Goal: Task Accomplishment & Management: Complete application form

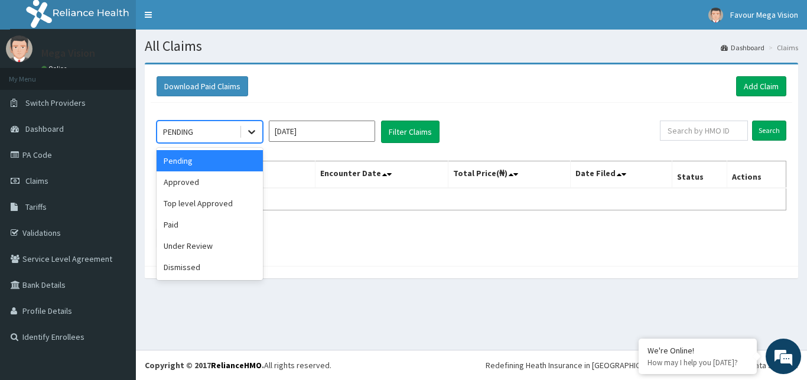
click at [250, 133] on icon at bounding box center [252, 132] width 12 height 12
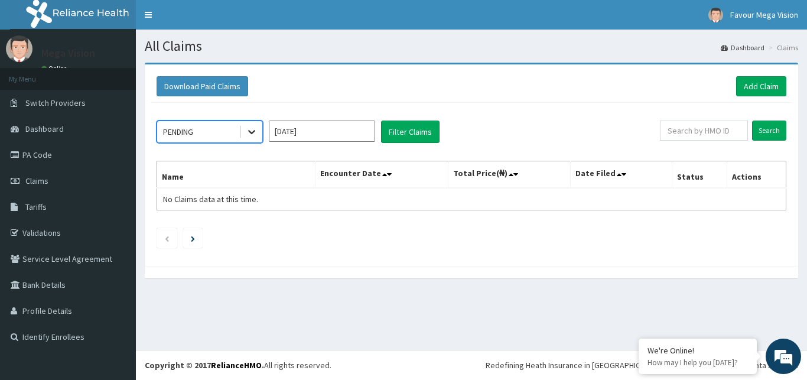
click at [251, 132] on icon at bounding box center [251, 133] width 7 height 4
click at [49, 150] on link "PA Code" at bounding box center [68, 155] width 136 height 26
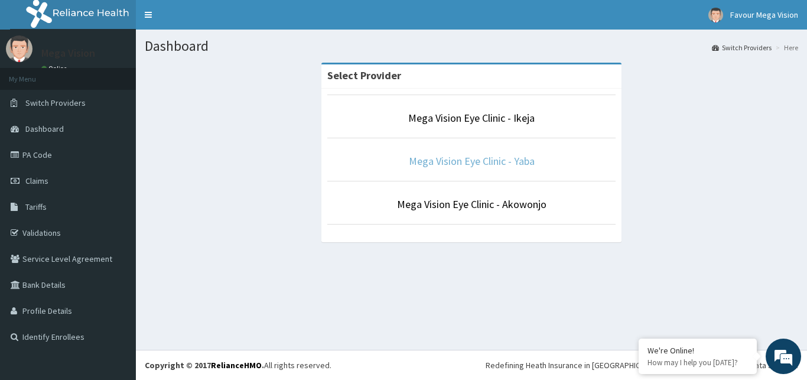
click at [475, 164] on link "Mega Vision Eye Clinic - Yaba" at bounding box center [472, 161] width 126 height 14
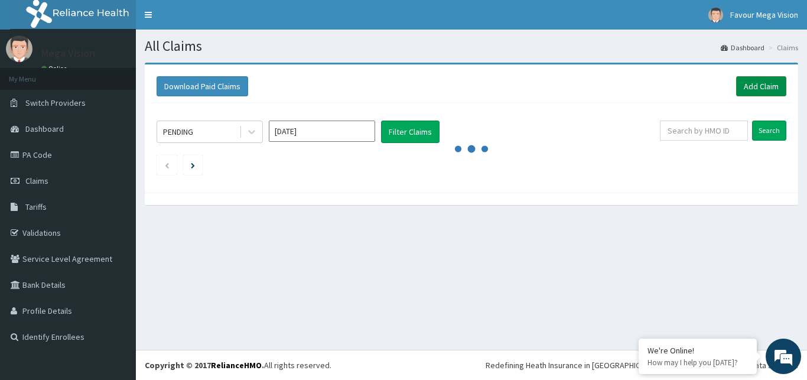
click at [765, 86] on link "Add Claim" at bounding box center [761, 86] width 50 height 20
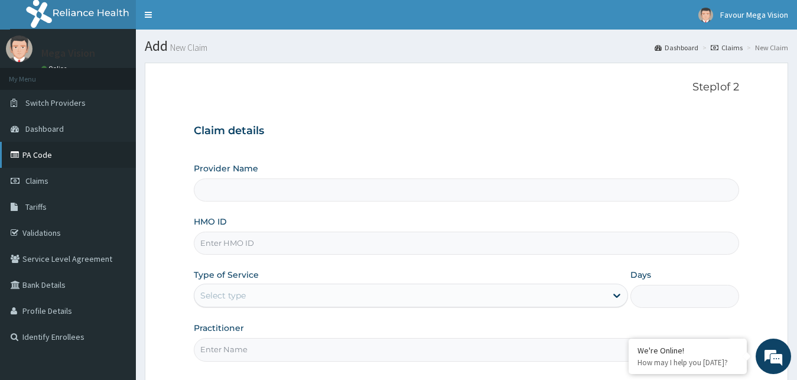
click at [38, 153] on link "PA Code" at bounding box center [68, 155] width 136 height 26
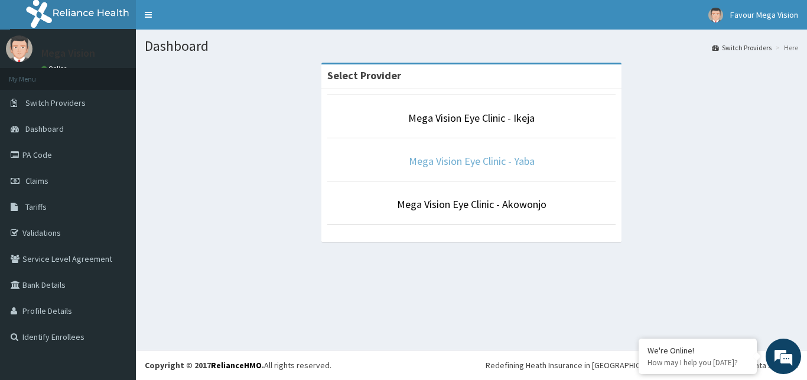
click at [438, 159] on link "Mega Vision Eye Clinic - Yaba" at bounding box center [472, 161] width 126 height 14
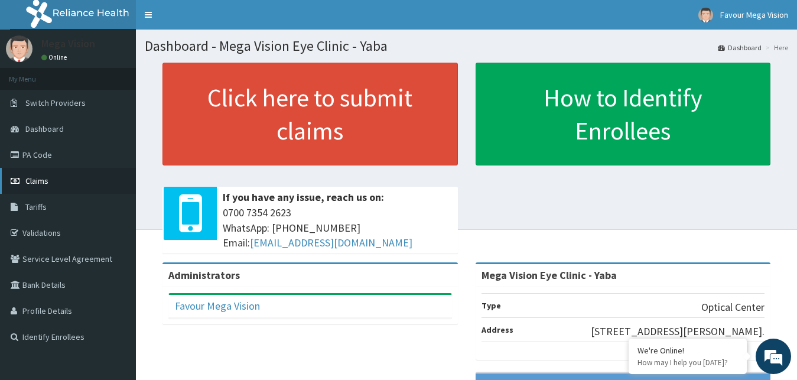
click at [40, 182] on span "Claims" at bounding box center [36, 180] width 23 height 11
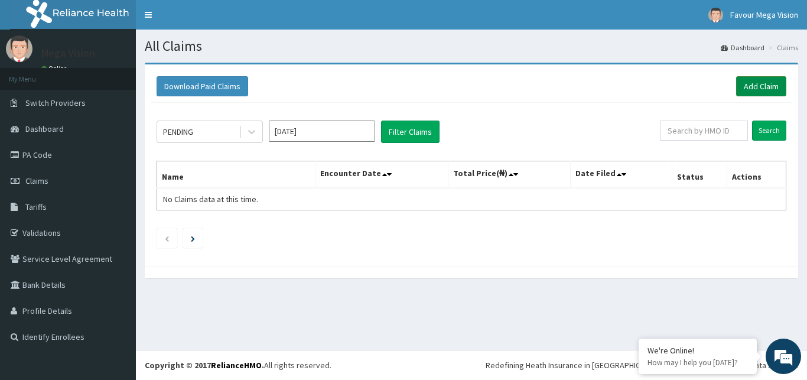
click at [765, 87] on link "Add Claim" at bounding box center [761, 86] width 50 height 20
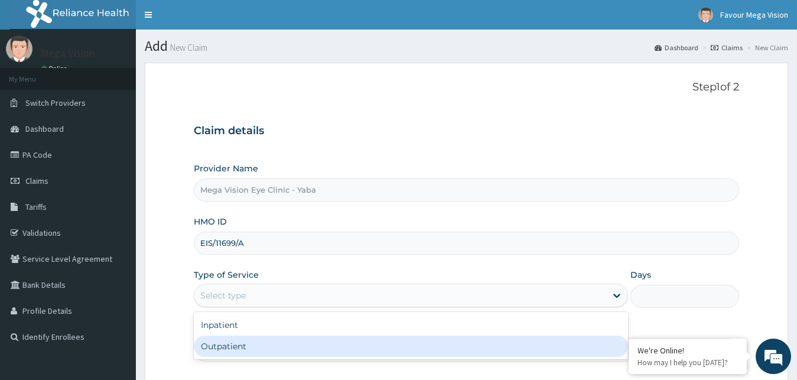
click at [236, 342] on div "Outpatient" at bounding box center [411, 345] width 435 height 21
type input "1"
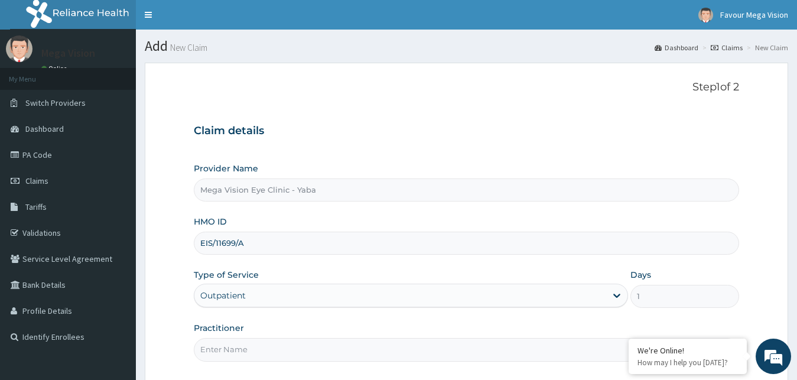
click at [239, 350] on input "Practitioner" at bounding box center [467, 349] width 546 height 23
type input "d"
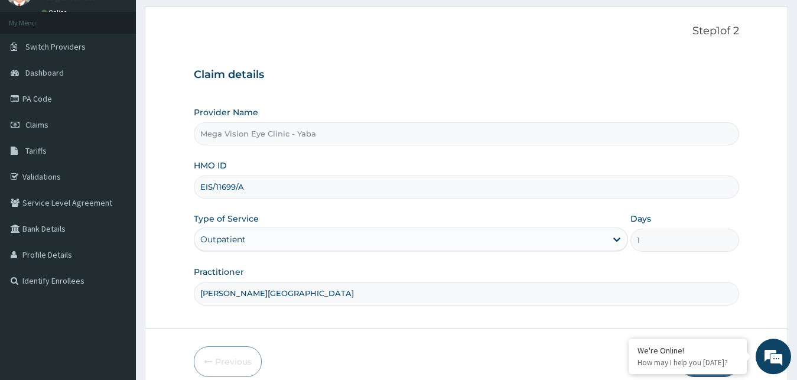
scroll to position [106, 0]
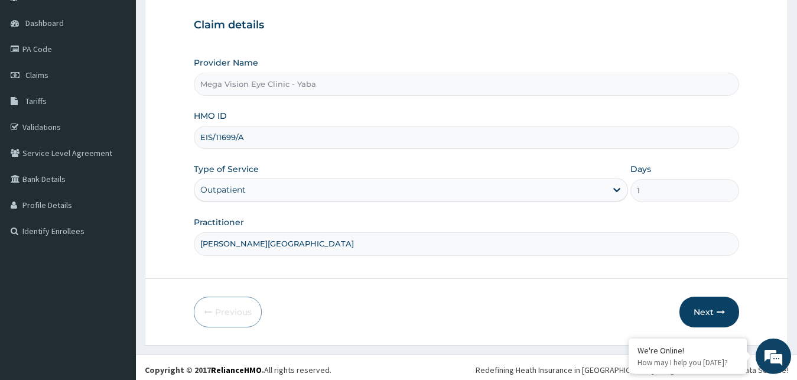
type input "DR. UCHE"
click at [703, 304] on button "Next" at bounding box center [709, 311] width 60 height 31
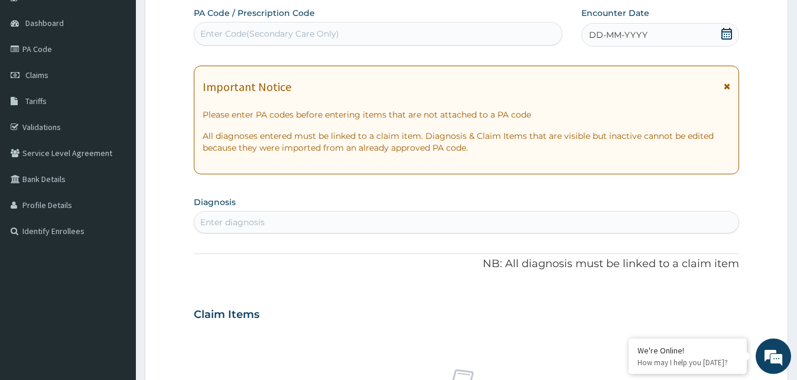
click at [307, 37] on div "Enter Code(Secondary Care Only)" at bounding box center [269, 34] width 139 height 12
paste input "PA/9768FF"
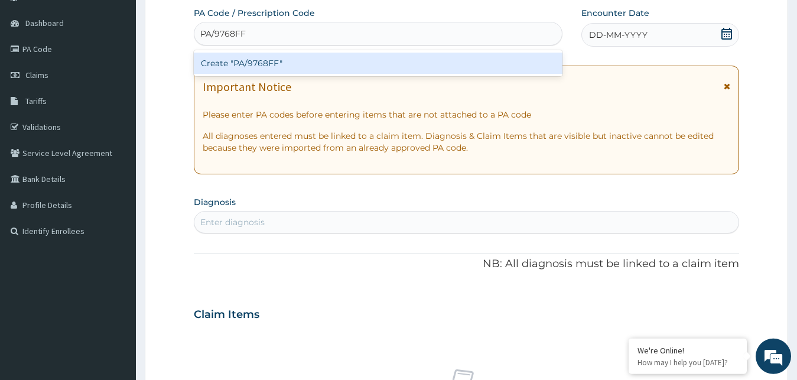
type input "PA/9768FF"
click at [294, 243] on div "PA Code / Prescription Code option Create "PA/9768FF" focused, 1 of 1. 1 result…" at bounding box center [467, 312] width 546 height 611
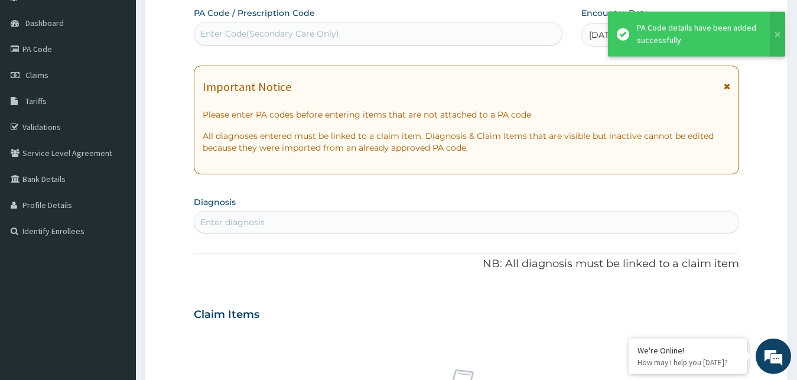
click at [381, 246] on div "PA Code / Prescription Code Enter Code(Secondary Care Only) Encounter Date 29-0…" at bounding box center [467, 312] width 546 height 611
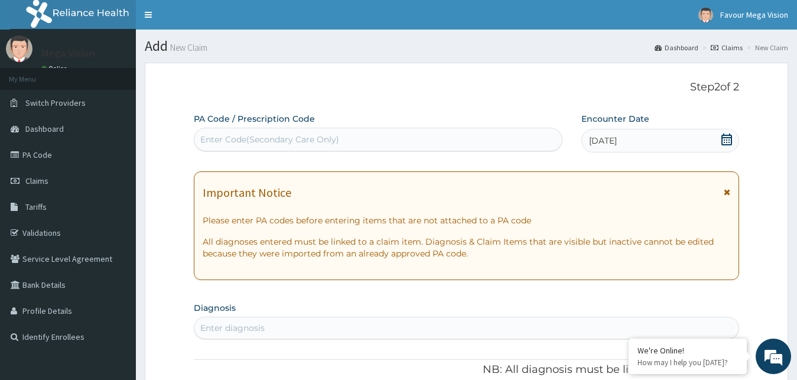
click at [315, 143] on div "Enter Code(Secondary Care Only)" at bounding box center [269, 139] width 139 height 12
paste input "PA/9768FF"
type input "PA/9768FF"
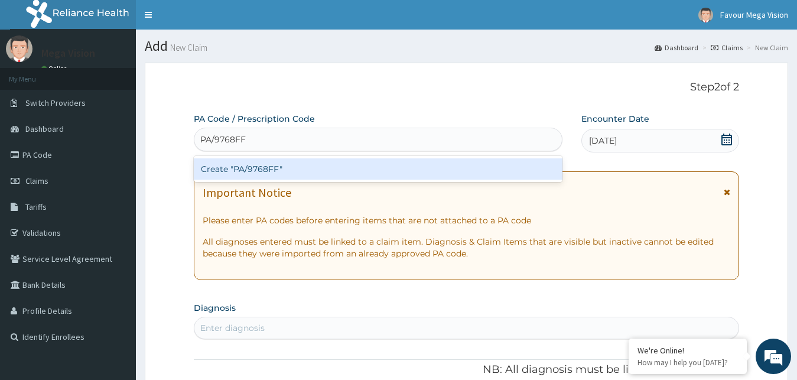
click at [286, 167] on div "Create "PA/9768FF"" at bounding box center [378, 168] width 369 height 21
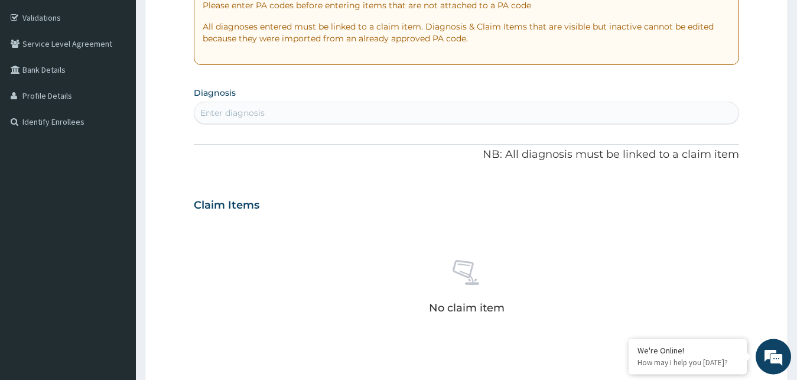
scroll to position [198, 0]
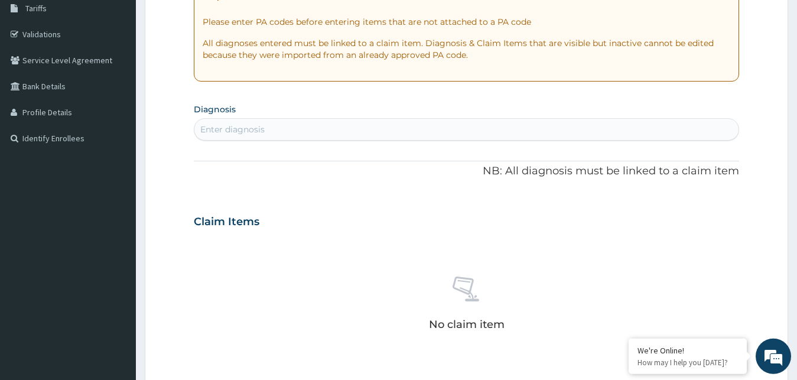
click at [299, 126] on div "Enter diagnosis" at bounding box center [466, 129] width 545 height 19
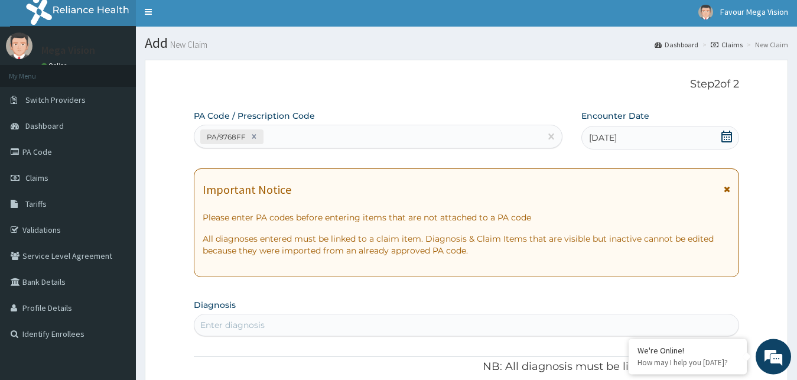
scroll to position [0, 0]
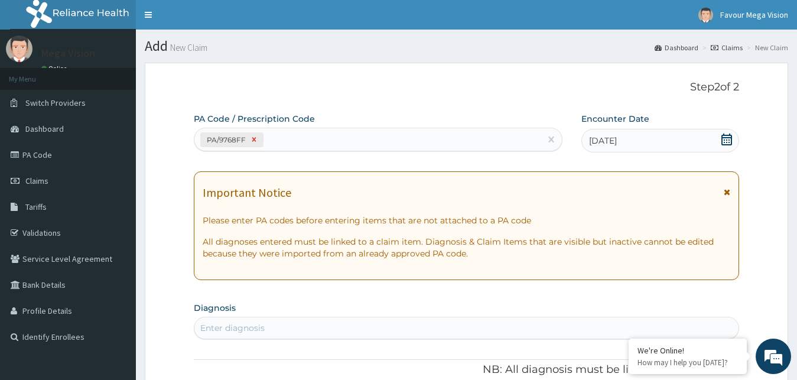
click at [255, 137] on icon at bounding box center [254, 139] width 8 height 8
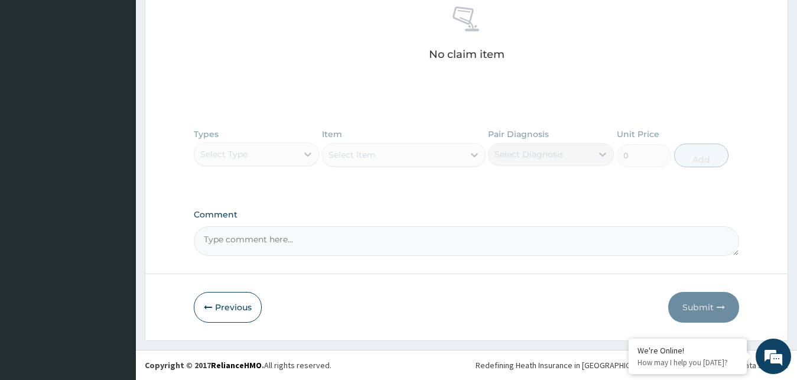
scroll to position [440, 0]
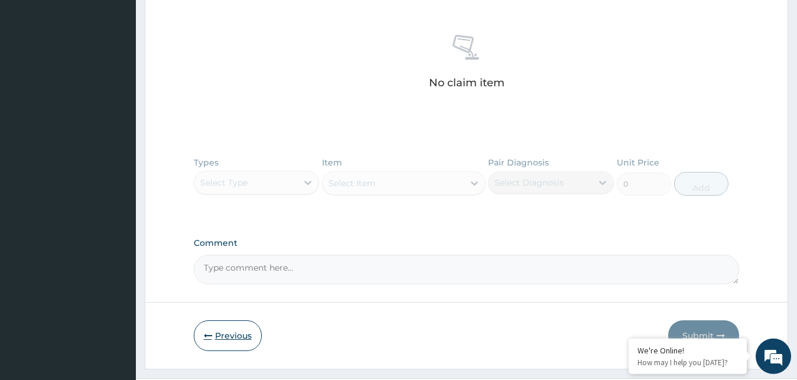
click at [209, 333] on icon "button" at bounding box center [208, 335] width 8 height 8
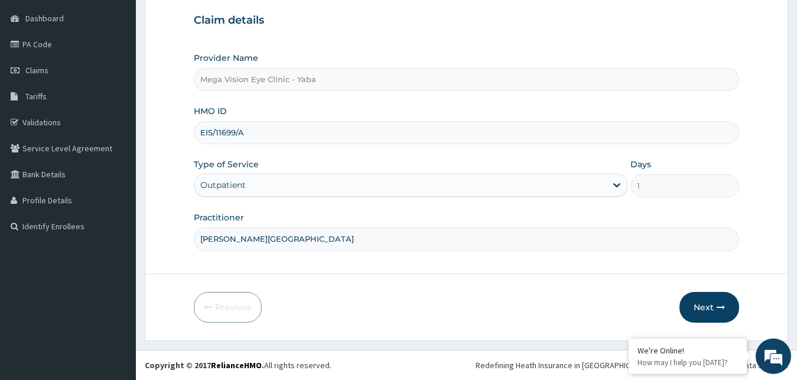
scroll to position [110, 0]
click at [712, 303] on button "Next" at bounding box center [709, 307] width 60 height 31
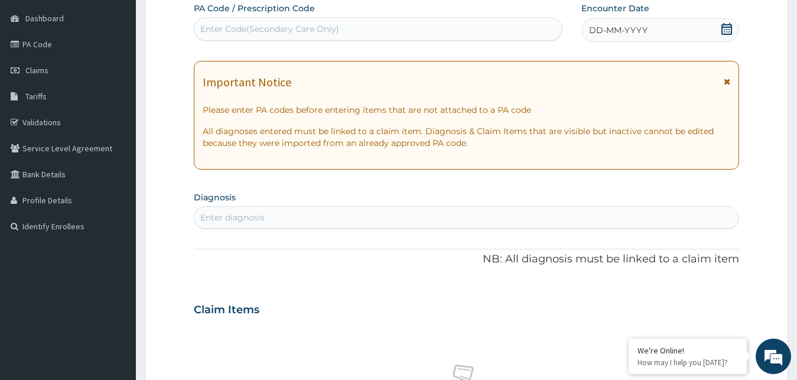
click at [344, 27] on div "Enter Code(Secondary Care Only)" at bounding box center [377, 28] width 367 height 19
paste input "PA/9768FF"
type input "PA/9768FF"
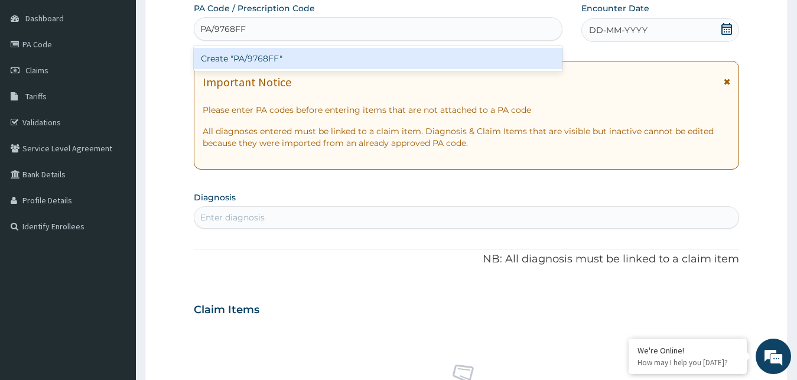
click at [301, 61] on div "Create "PA/9768FF"" at bounding box center [378, 58] width 369 height 21
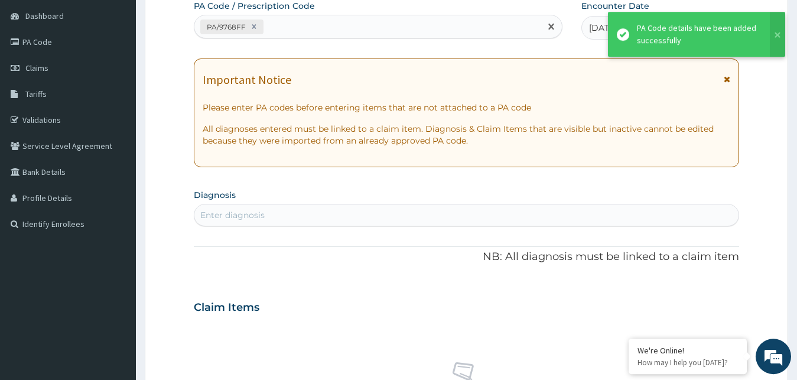
scroll to position [56, 0]
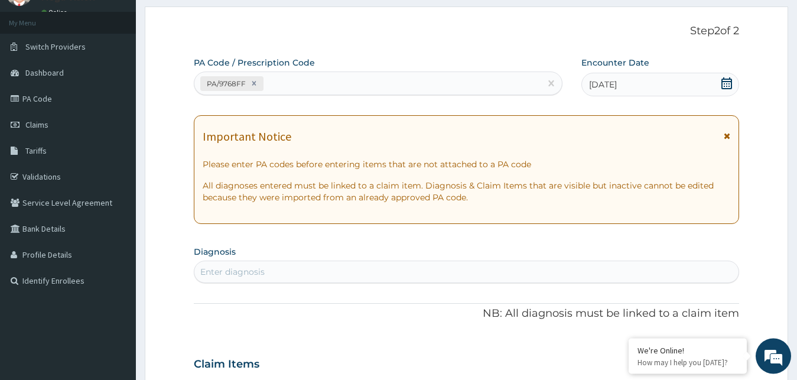
click at [271, 272] on div "Enter diagnosis" at bounding box center [466, 271] width 545 height 19
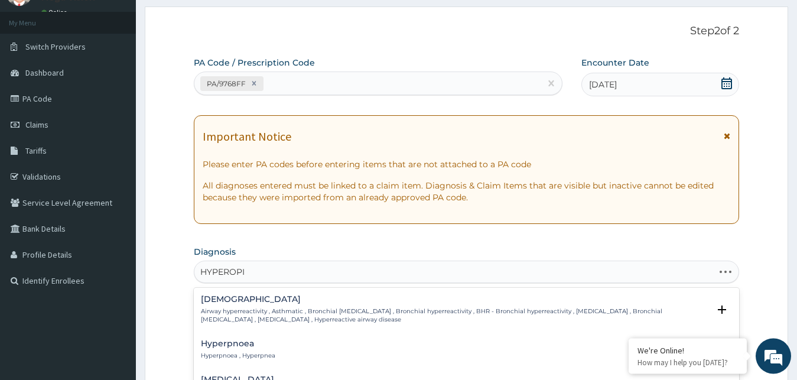
type input "HYPEROPIA"
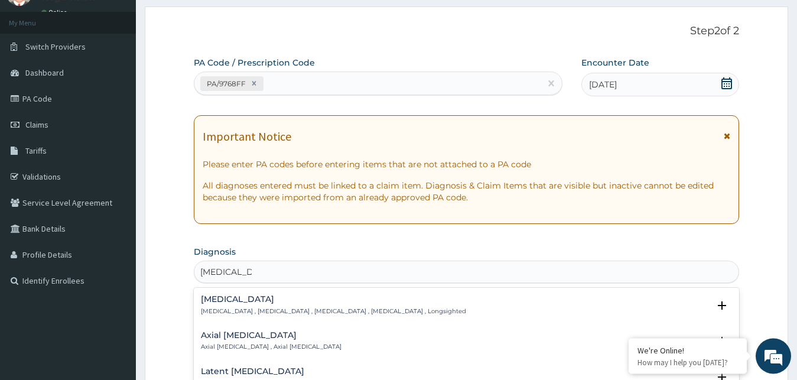
click at [242, 299] on h4 "[MEDICAL_DATA]" at bounding box center [333, 299] width 265 height 9
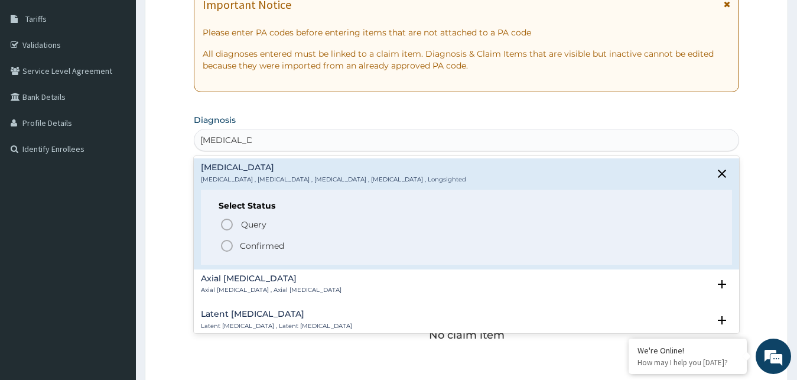
scroll to position [197, 0]
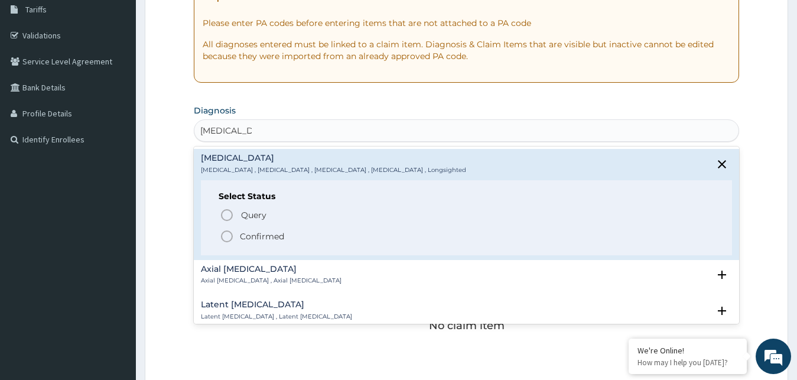
click at [254, 236] on p "Confirmed" at bounding box center [262, 236] width 44 height 12
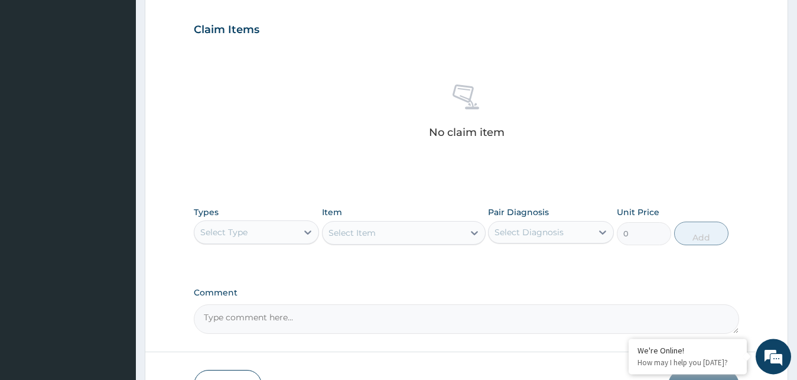
scroll to position [411, 0]
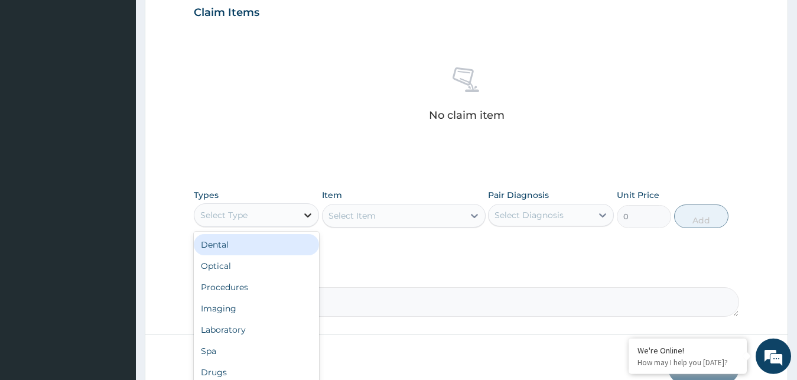
click at [305, 213] on icon at bounding box center [308, 215] width 12 height 12
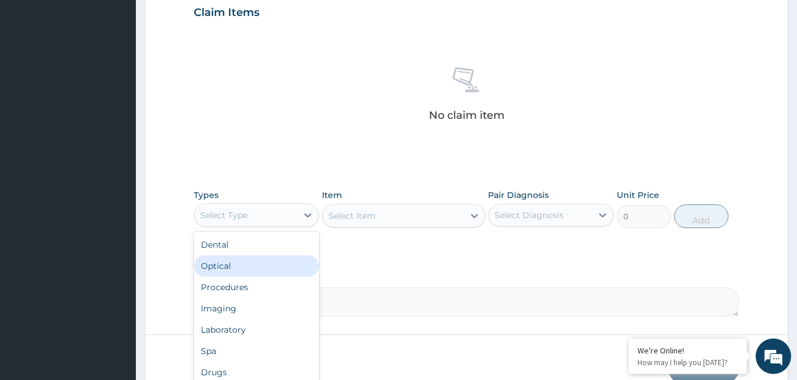
click at [235, 267] on div "Optical" at bounding box center [257, 265] width 126 height 21
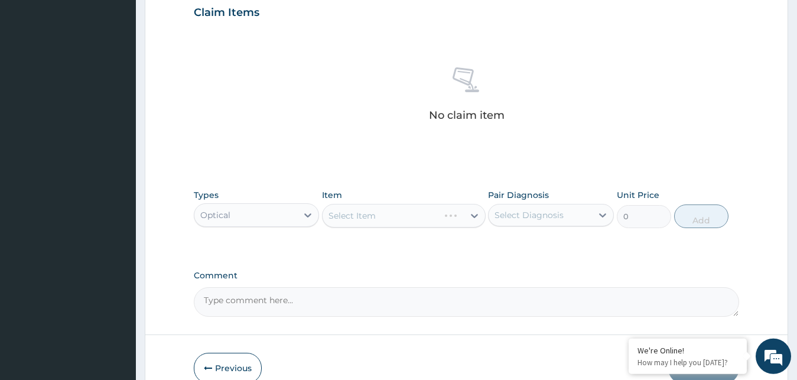
click at [471, 214] on div "Select Item" at bounding box center [404, 216] width 164 height 24
click at [472, 215] on icon at bounding box center [474, 216] width 7 height 4
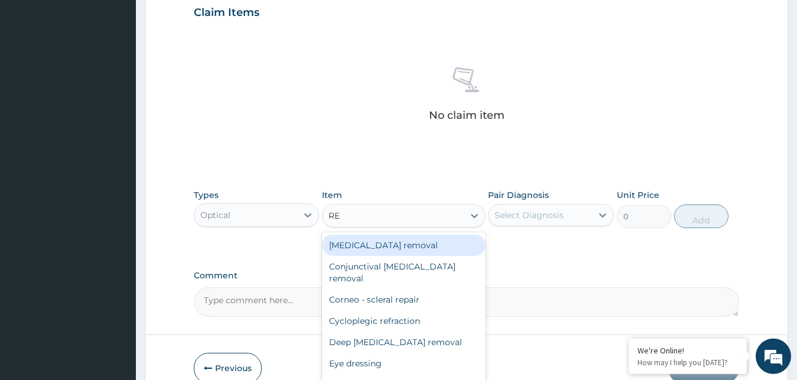
type input "REF"
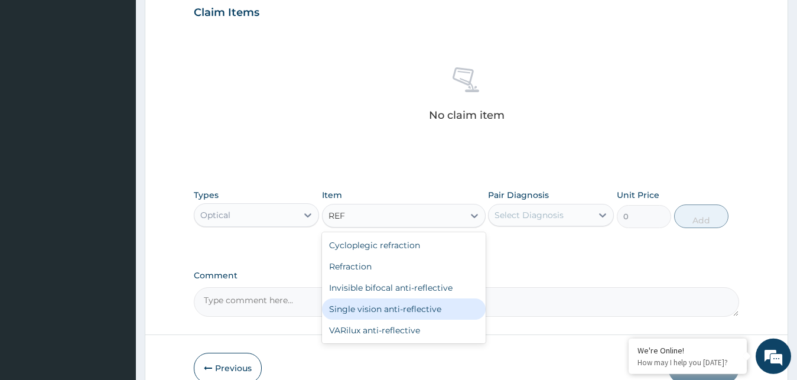
click at [369, 314] on div "Single vision anti-reflective" at bounding box center [404, 308] width 164 height 21
type input "15600"
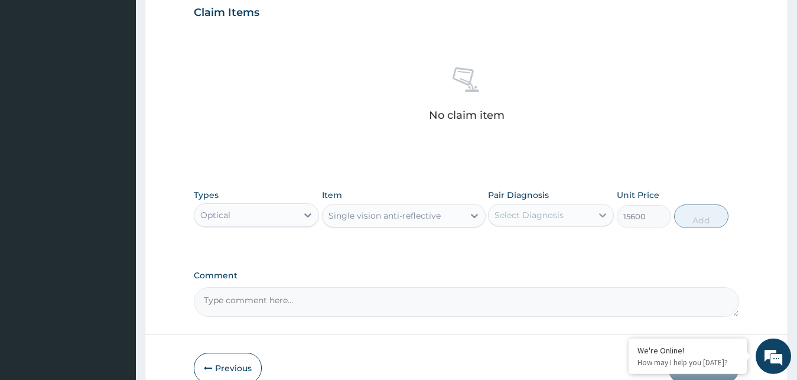
click at [602, 217] on icon at bounding box center [603, 215] width 12 height 12
click at [545, 243] on label "[MEDICAL_DATA]" at bounding box center [543, 244] width 73 height 12
checkbox input "true"
click at [389, 292] on textarea "Comment" at bounding box center [467, 302] width 546 height 30
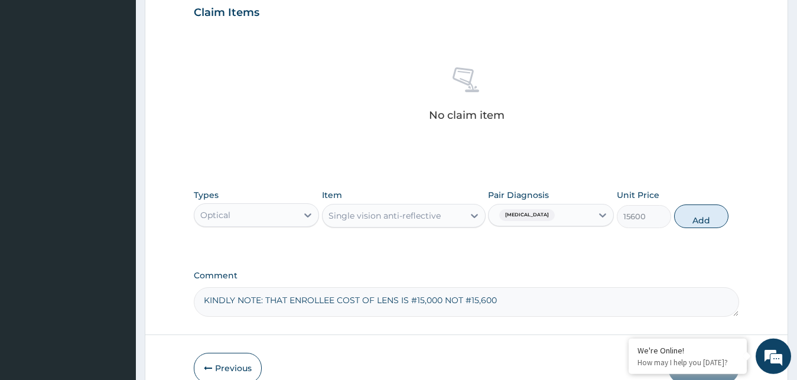
scroll to position [472, 0]
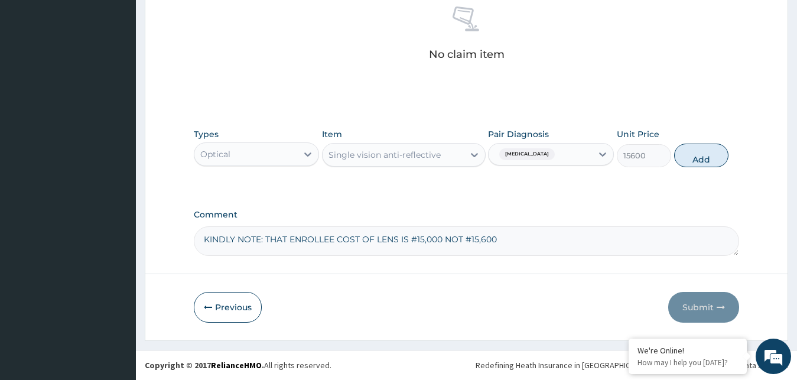
type textarea "KINDLY NOTE: THAT ENROLLEE COST OF LENS IS #15,000 NOT #15,600"
click at [700, 160] on button "Add" at bounding box center [701, 156] width 54 height 24
type input "0"
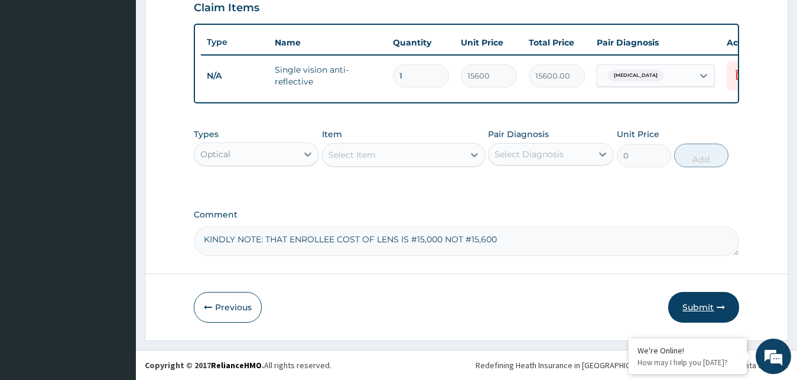
click at [713, 305] on button "Submit" at bounding box center [703, 307] width 71 height 31
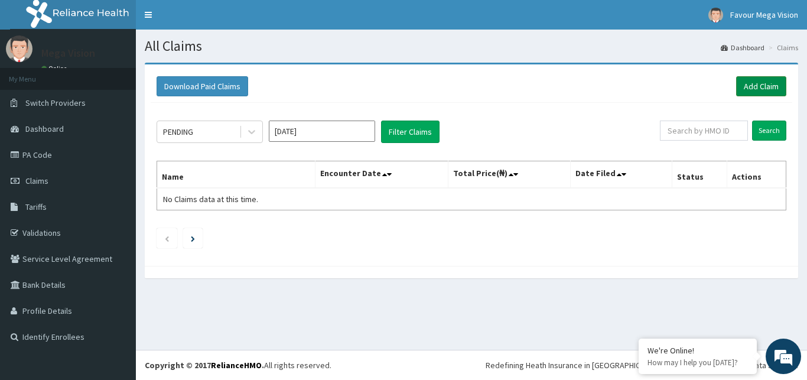
click at [751, 85] on link "Add Claim" at bounding box center [761, 86] width 50 height 20
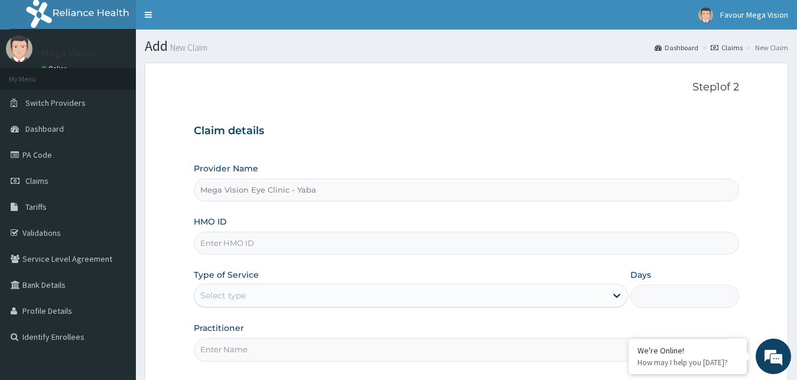
type input "Mega Vision Eye Clinic - Yaba"
click at [318, 236] on input "HMO ID" at bounding box center [467, 243] width 546 height 23
paste input "XIM/10039/A"
type input "XIM/10039/A"
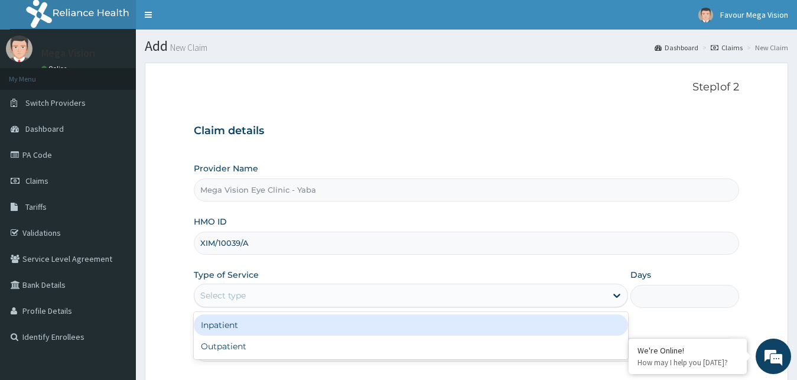
click at [285, 296] on div "Select type" at bounding box center [400, 295] width 412 height 19
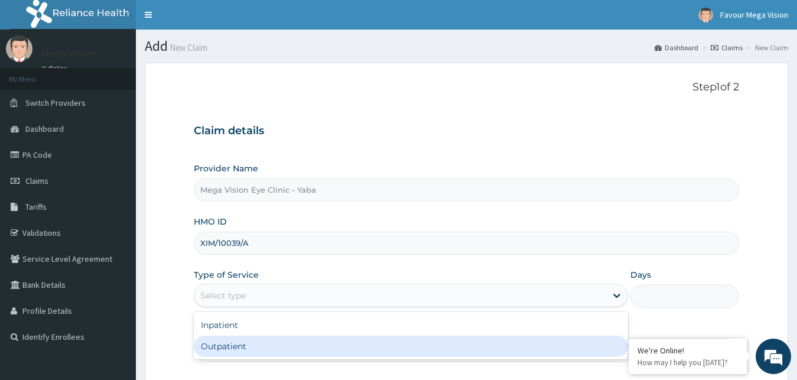
click at [261, 347] on div "Outpatient" at bounding box center [411, 345] width 435 height 21
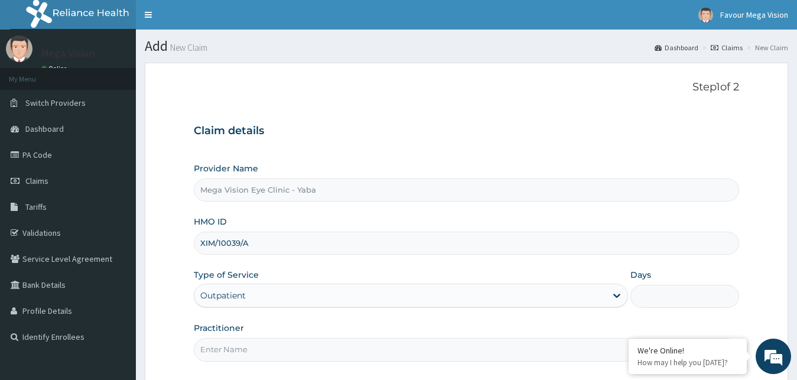
type input "1"
click at [256, 356] on input "Practitioner" at bounding box center [467, 349] width 546 height 23
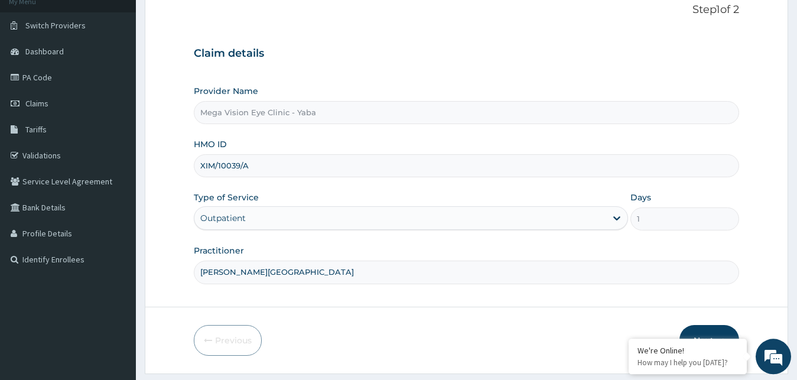
scroll to position [110, 0]
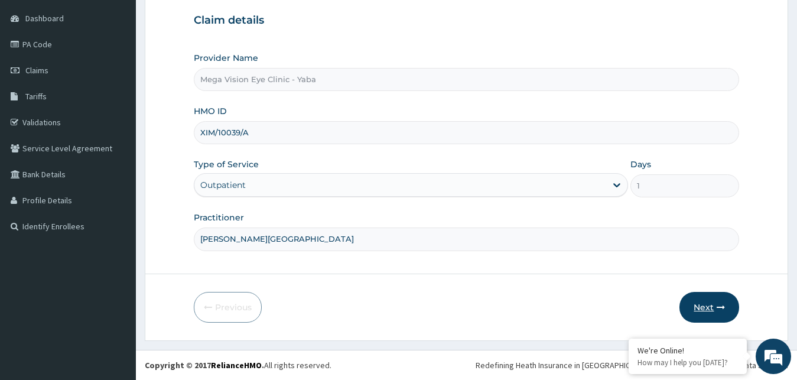
type input "[PERSON_NAME][GEOGRAPHIC_DATA]"
click at [719, 308] on icon "button" at bounding box center [720, 307] width 8 height 8
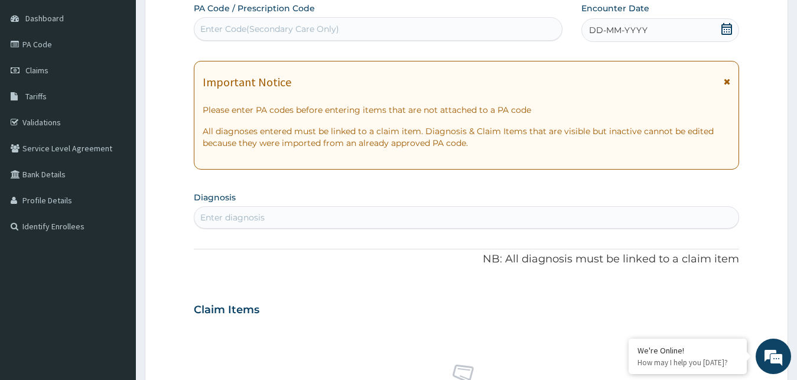
click at [294, 34] on div "Enter Code(Secondary Care Only)" at bounding box center [377, 28] width 367 height 19
paste input "PA/ECC973"
type input "PA/ECC973"
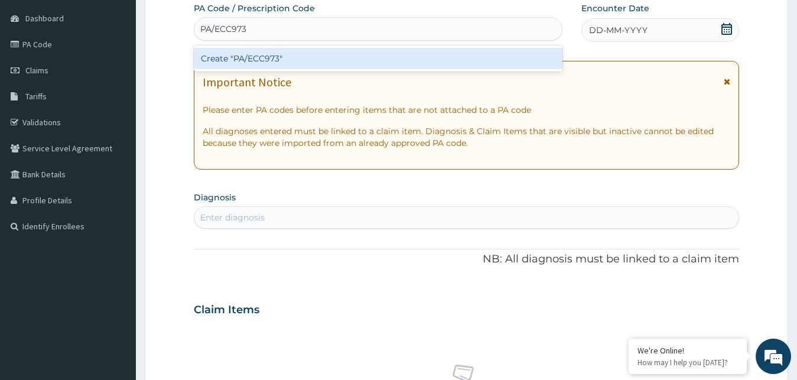
click at [286, 62] on div "Create "PA/ECC973"" at bounding box center [378, 58] width 369 height 21
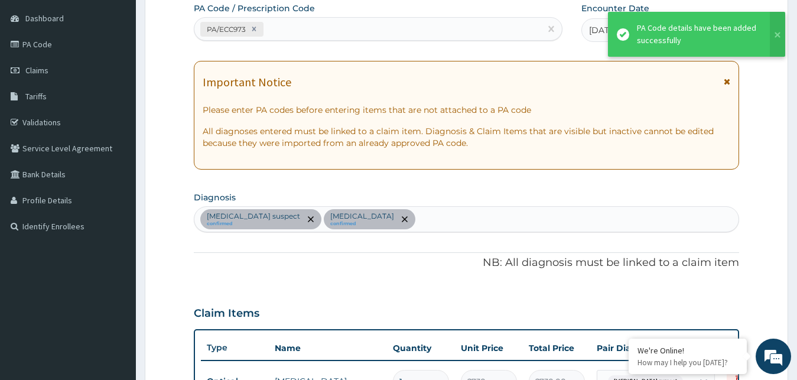
scroll to position [465, 0]
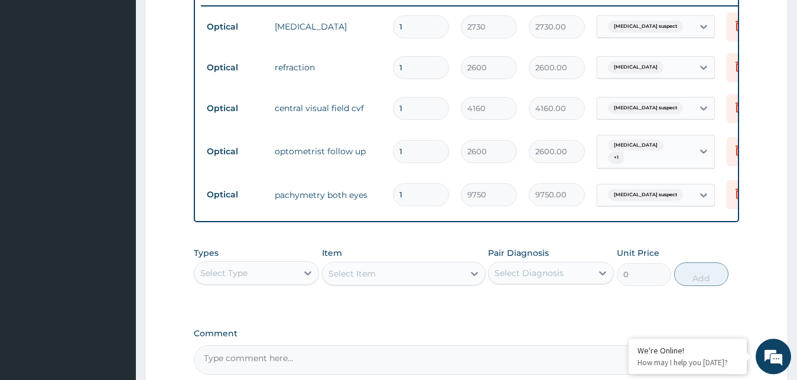
drag, startPoint x: 420, startPoint y: 106, endPoint x: 395, endPoint y: 109, distance: 25.6
click at [395, 109] on input "1" at bounding box center [421, 108] width 56 height 23
type input "2"
type input "8320.00"
type input "2"
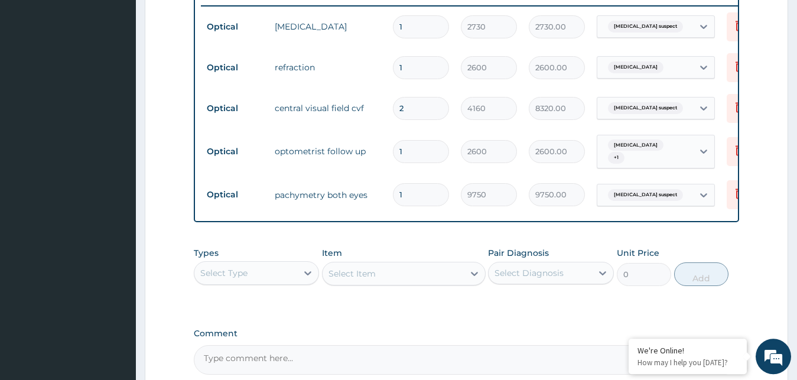
click at [281, 366] on textarea "Comment" at bounding box center [467, 360] width 546 height 30
drag, startPoint x: 479, startPoint y: 360, endPoint x: 383, endPoint y: 360, distance: 95.7
click at [382, 360] on textarea "KINDLY NOTE: THAT ENROLLEE COST OF CENTRAL VISUAL FIELD" at bounding box center [467, 360] width 546 height 30
type textarea "KINDLY NOTE: THAT ENROLLEE COST OF CVF TEST FOR BOTH EYES IS #7,800 NOT"
drag, startPoint x: 404, startPoint y: 110, endPoint x: 396, endPoint y: 111, distance: 7.7
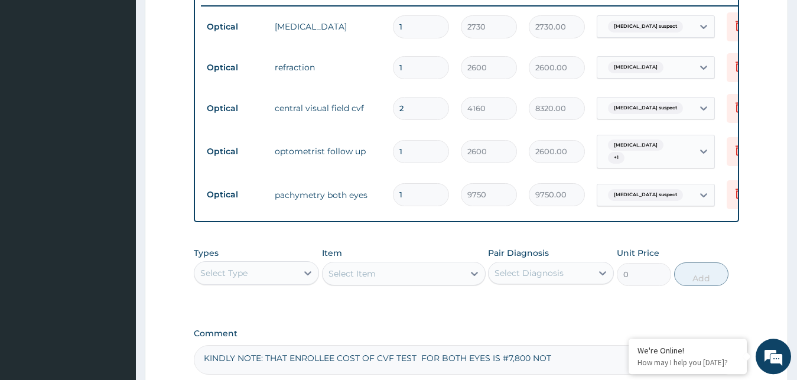
click at [396, 111] on input "2" at bounding box center [421, 108] width 56 height 23
type input "1"
type input "4160.00"
type input "1"
click at [559, 365] on textarea "KINDLY NOTE: THAT ENROLLEE COST OF CVF TEST FOR BOTH EYES IS #7,800 NOT" at bounding box center [467, 360] width 546 height 30
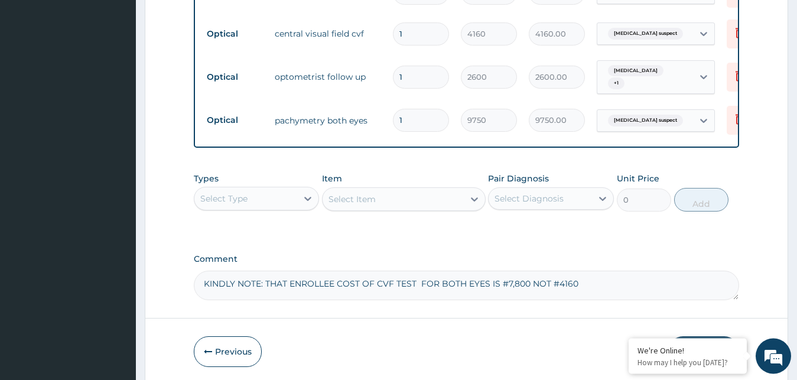
scroll to position [589, 0]
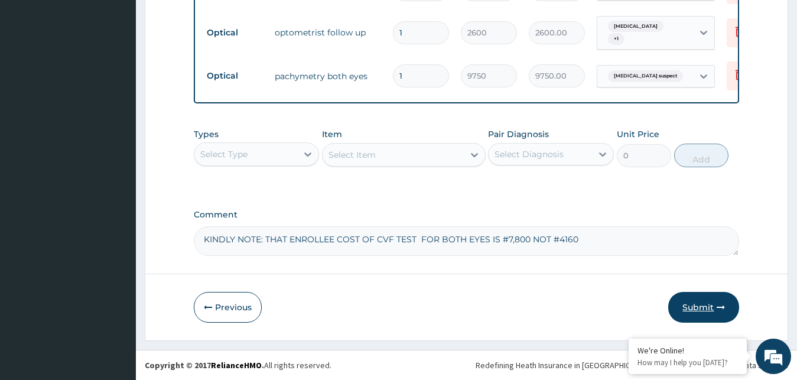
type textarea "KINDLY NOTE: THAT ENROLLEE COST OF CVF TEST FOR BOTH EYES IS #7,800 NOT #4160"
click at [705, 308] on button "Submit" at bounding box center [703, 307] width 71 height 31
